Goal: Task Accomplishment & Management: Manage account settings

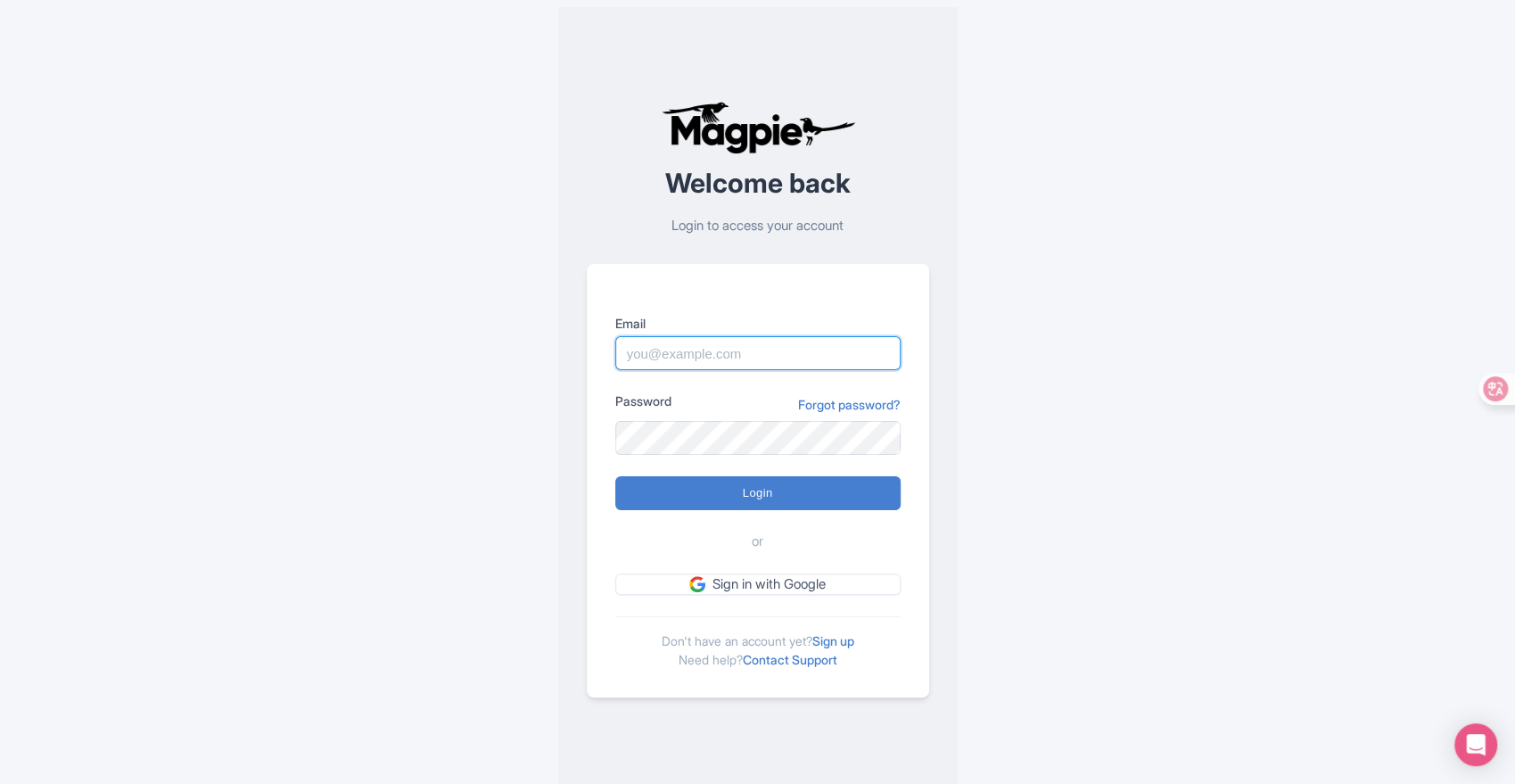
click at [708, 363] on input "Email" at bounding box center [758, 352] width 286 height 34
type input "bajwa@bookingmaze.com"
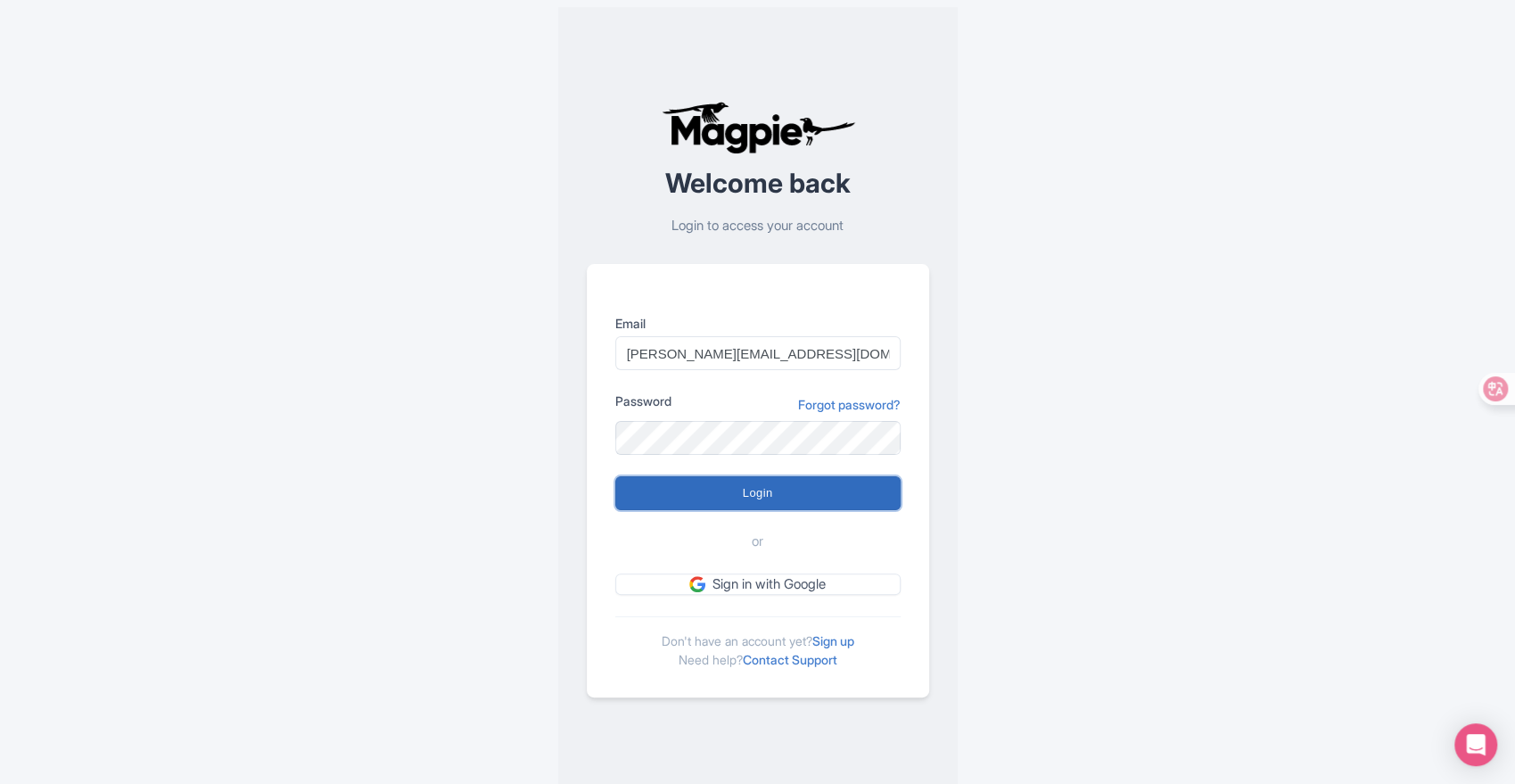
click at [730, 489] on input "Login" at bounding box center [758, 493] width 286 height 34
type input "Logging in..."
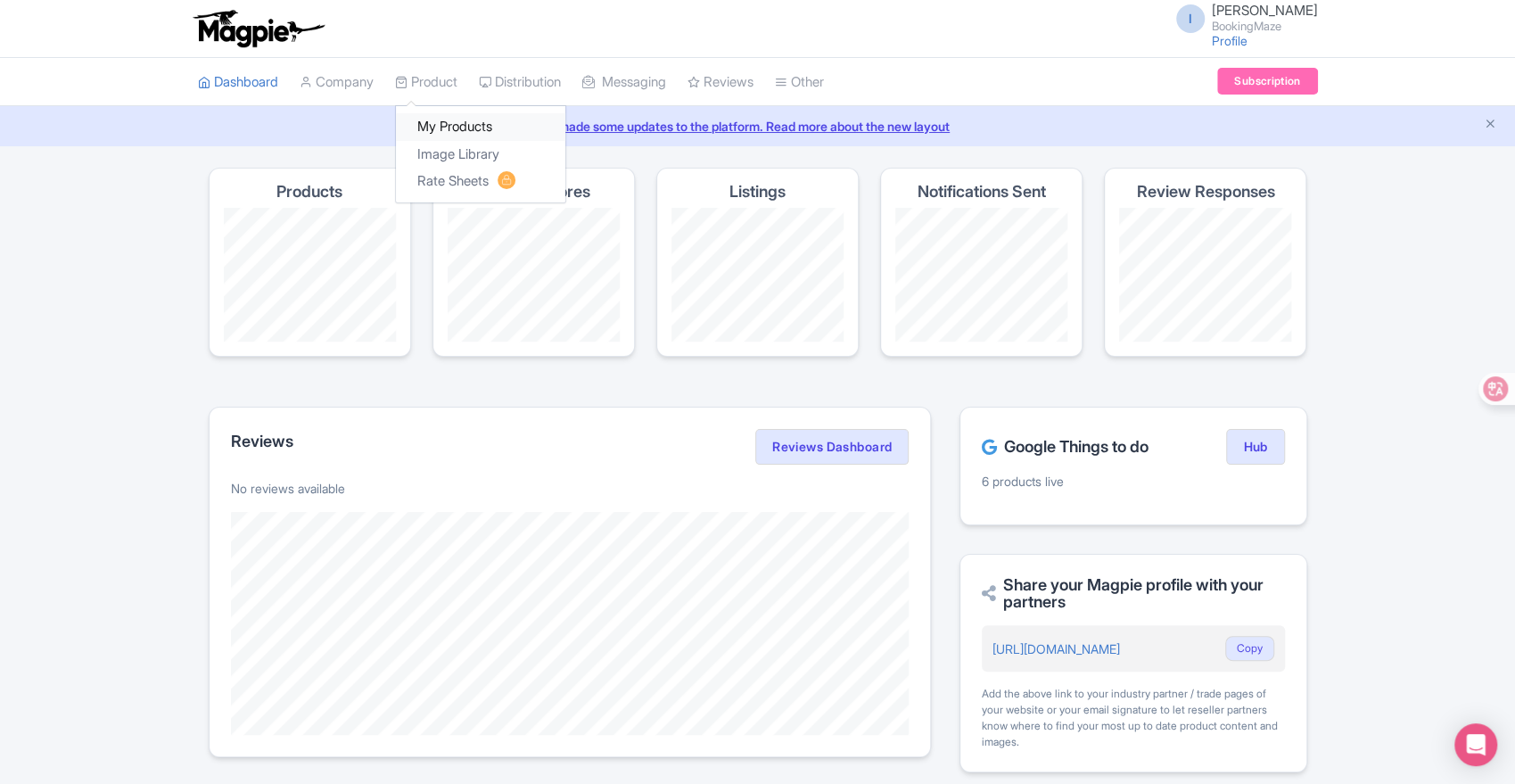
click at [452, 119] on link "My Products" at bounding box center [480, 127] width 169 height 28
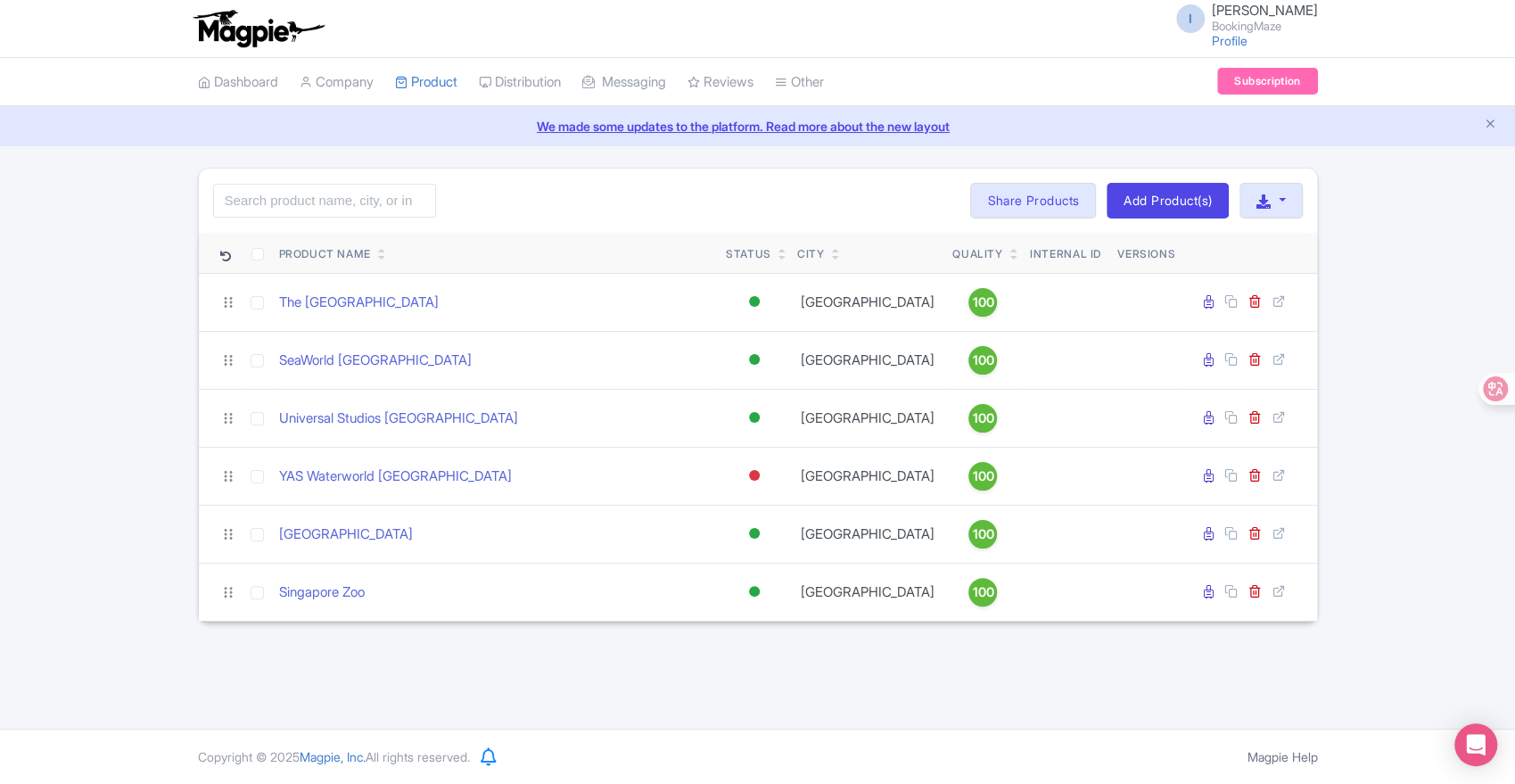
click at [367, 656] on div "I [PERSON_NAME] BookingMaze Profile Users Settings Sign out Dashboard Company P…" at bounding box center [757, 364] width 1515 height 729
